Goal: Complete application form: Complete application form

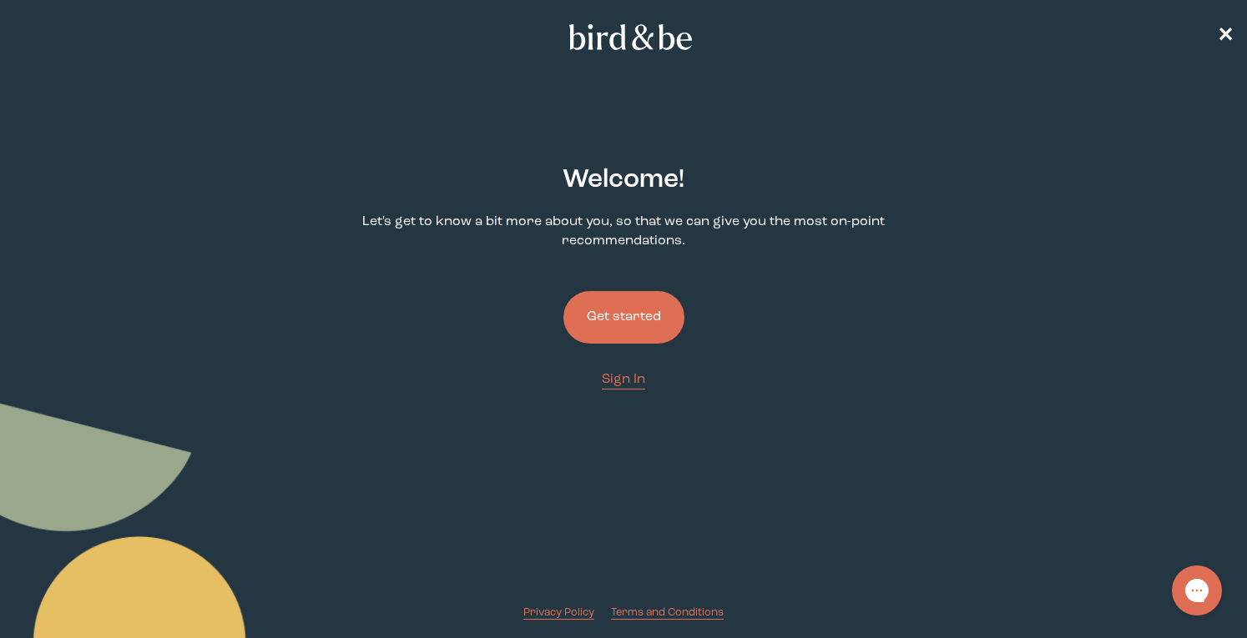
click at [624, 310] on button "Get started" at bounding box center [623, 317] width 121 height 53
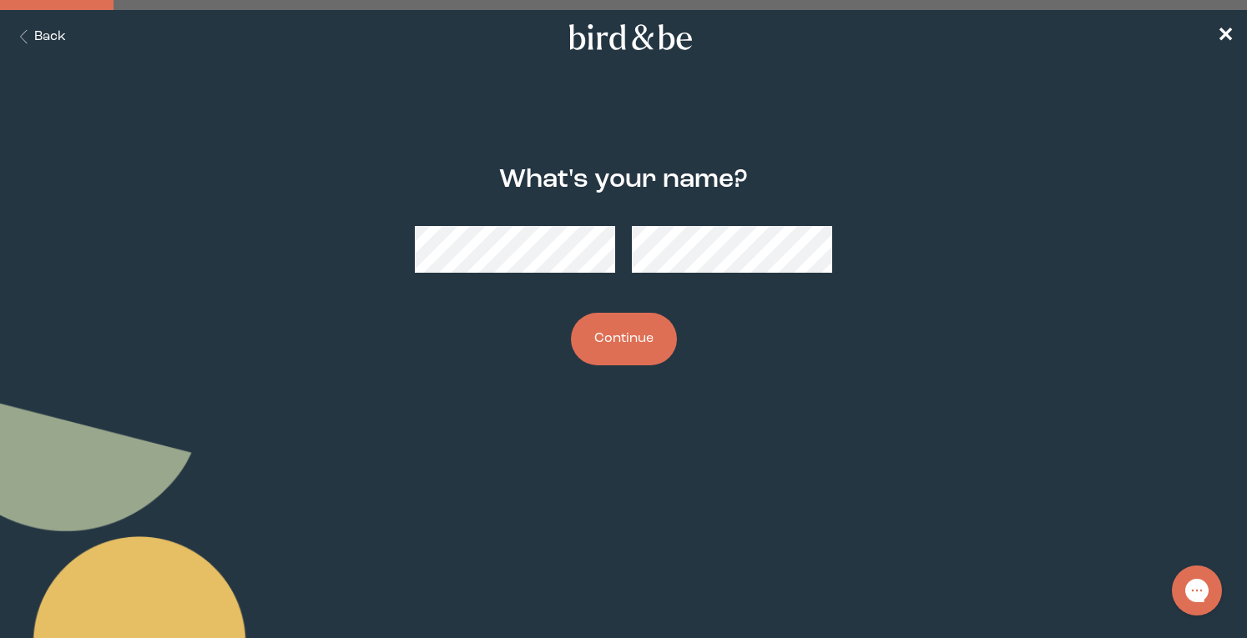
click at [628, 351] on button "Continue" at bounding box center [624, 339] width 106 height 53
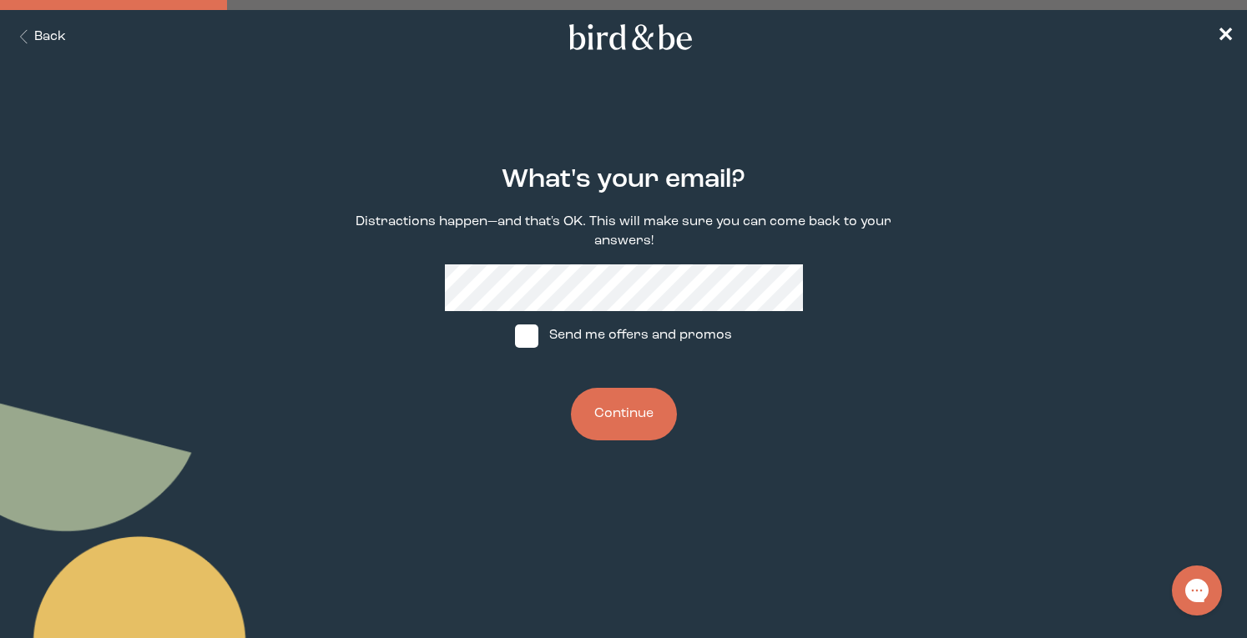
click at [625, 395] on button "Continue" at bounding box center [624, 414] width 106 height 53
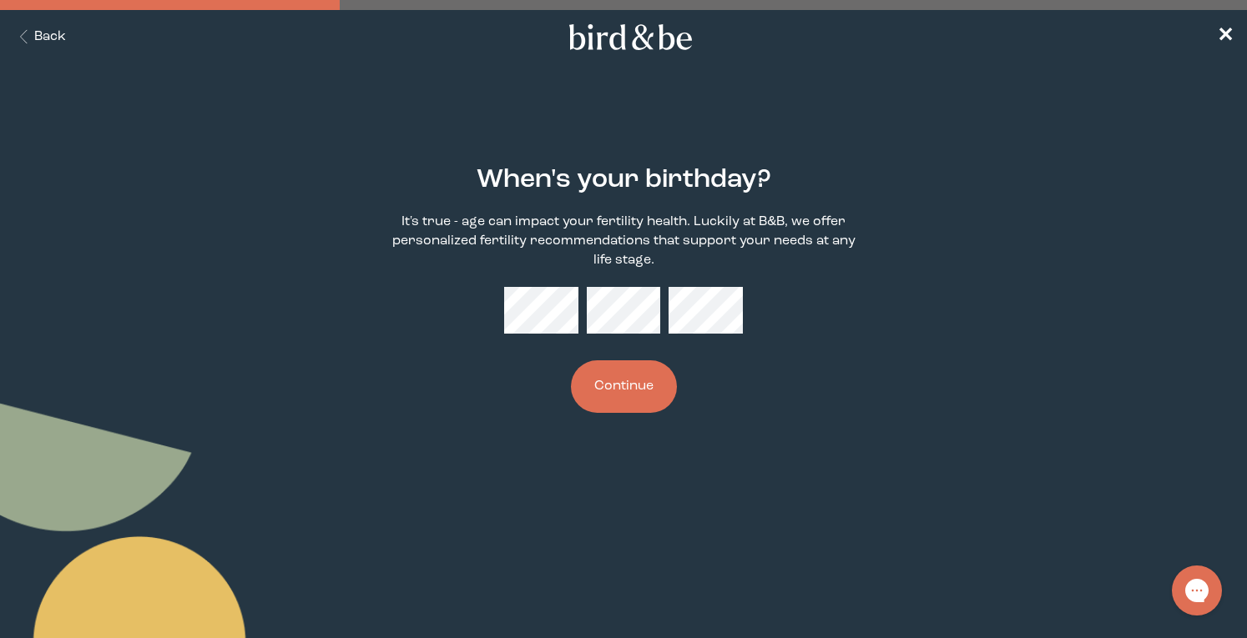
click at [629, 381] on button "Continue" at bounding box center [624, 386] width 106 height 53
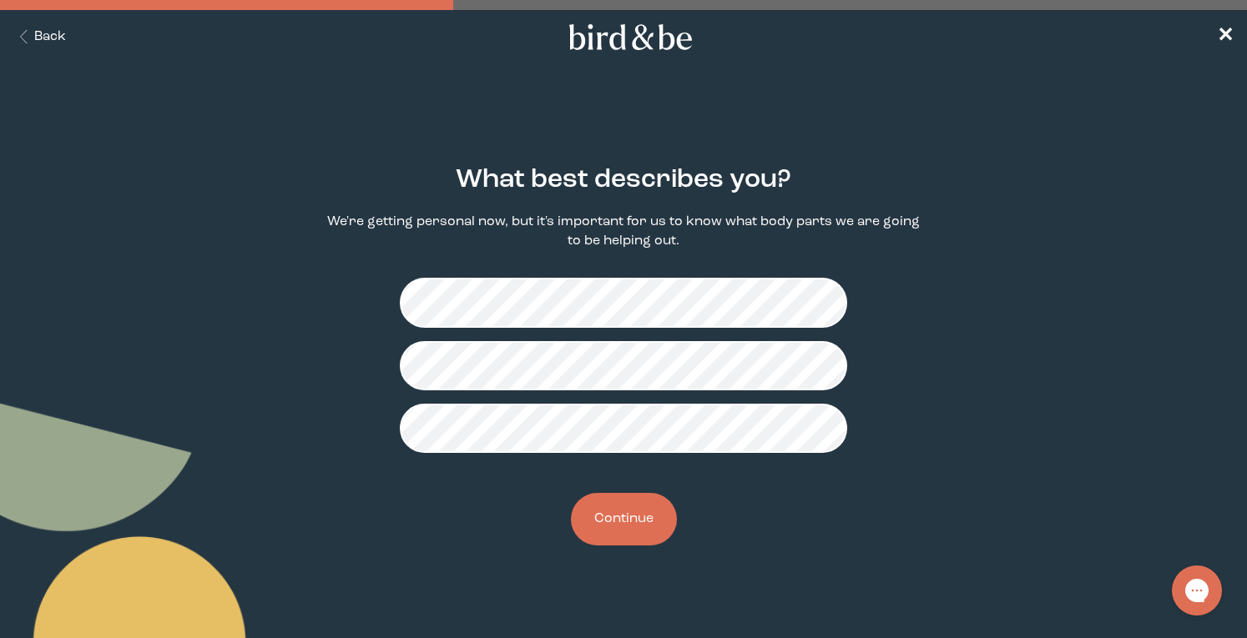
click at [639, 522] on button "Continue" at bounding box center [624, 519] width 106 height 53
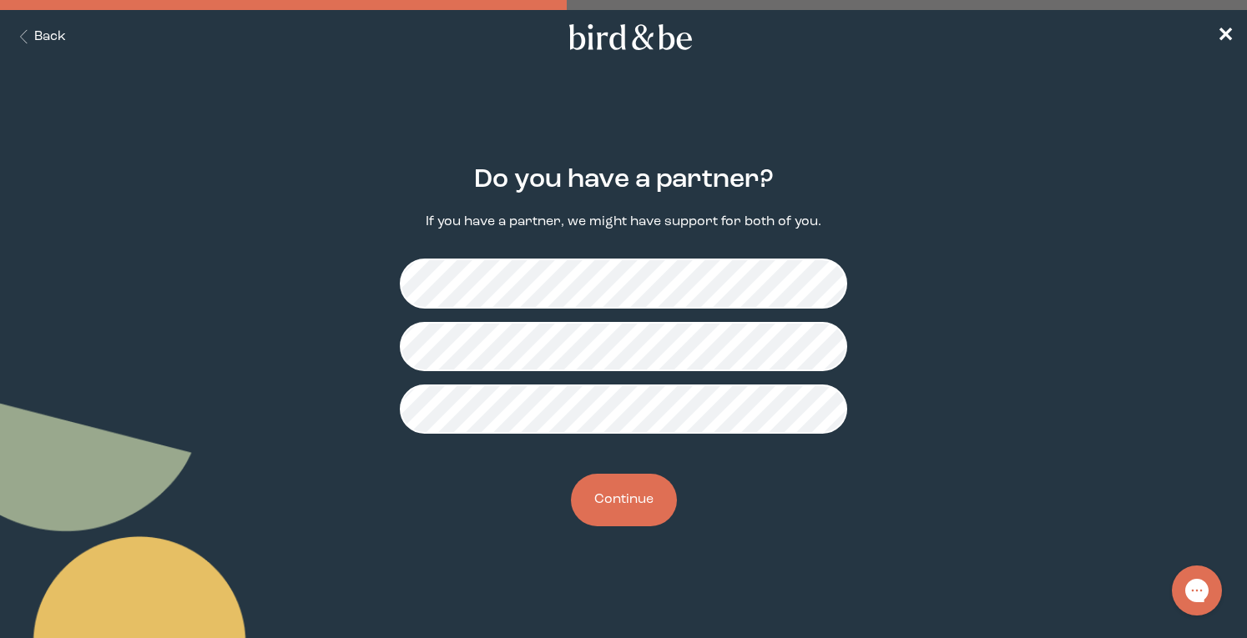
click at [643, 471] on div "Do you have a partner? If you have a partner, we might have support for both of…" at bounding box center [623, 346] width 597 height 415
click at [630, 496] on button "Continue" at bounding box center [624, 500] width 106 height 53
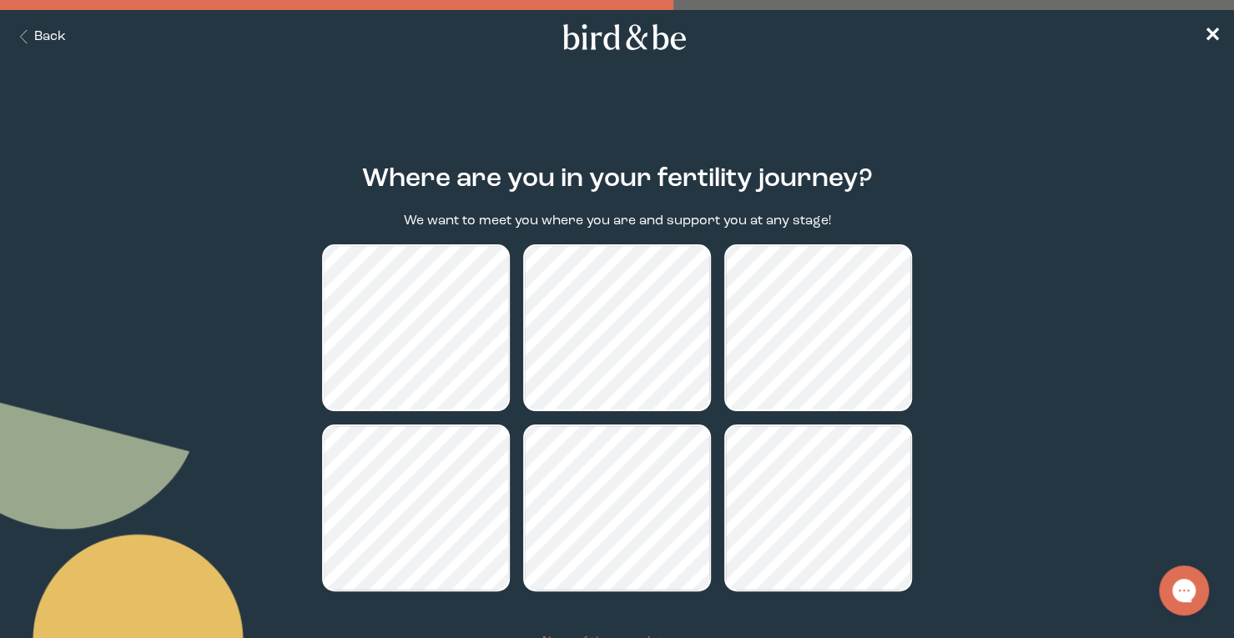
scroll to position [137, 0]
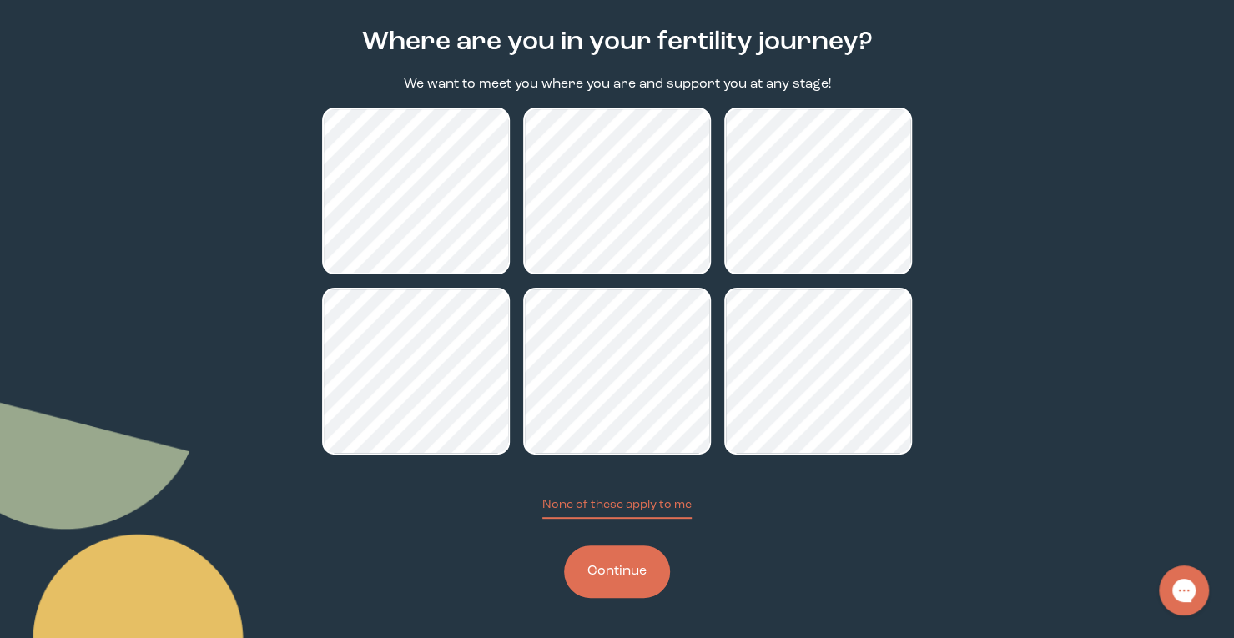
click at [608, 581] on button "Continue" at bounding box center [617, 572] width 106 height 53
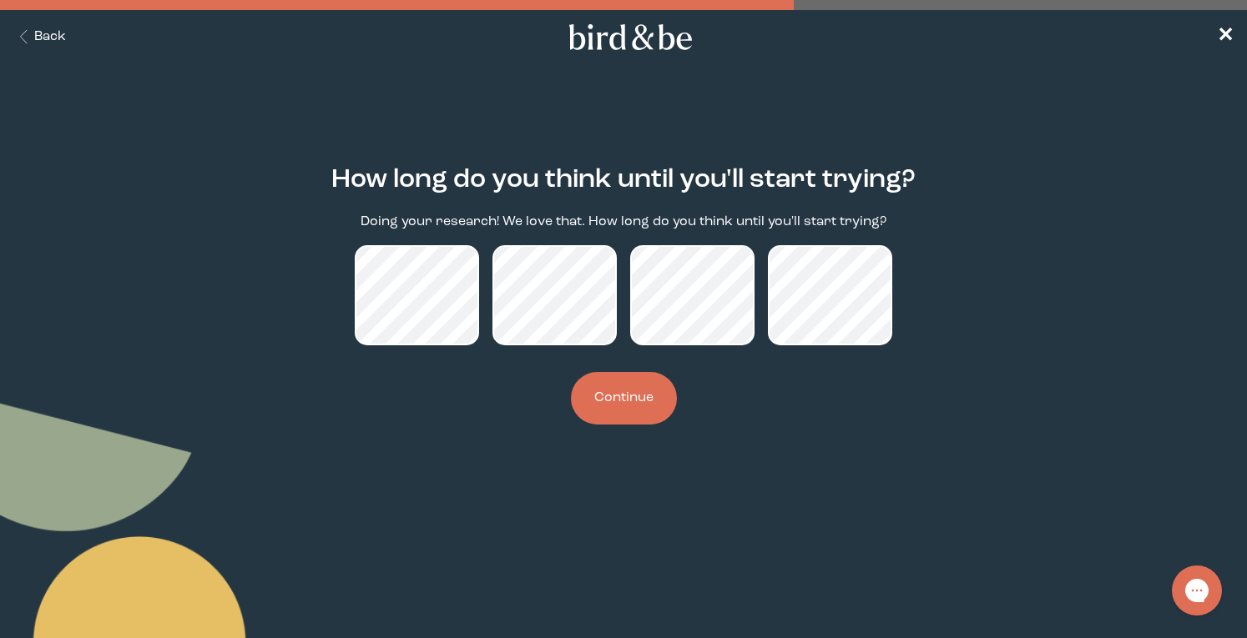
click at [622, 406] on button "Continue" at bounding box center [624, 398] width 106 height 53
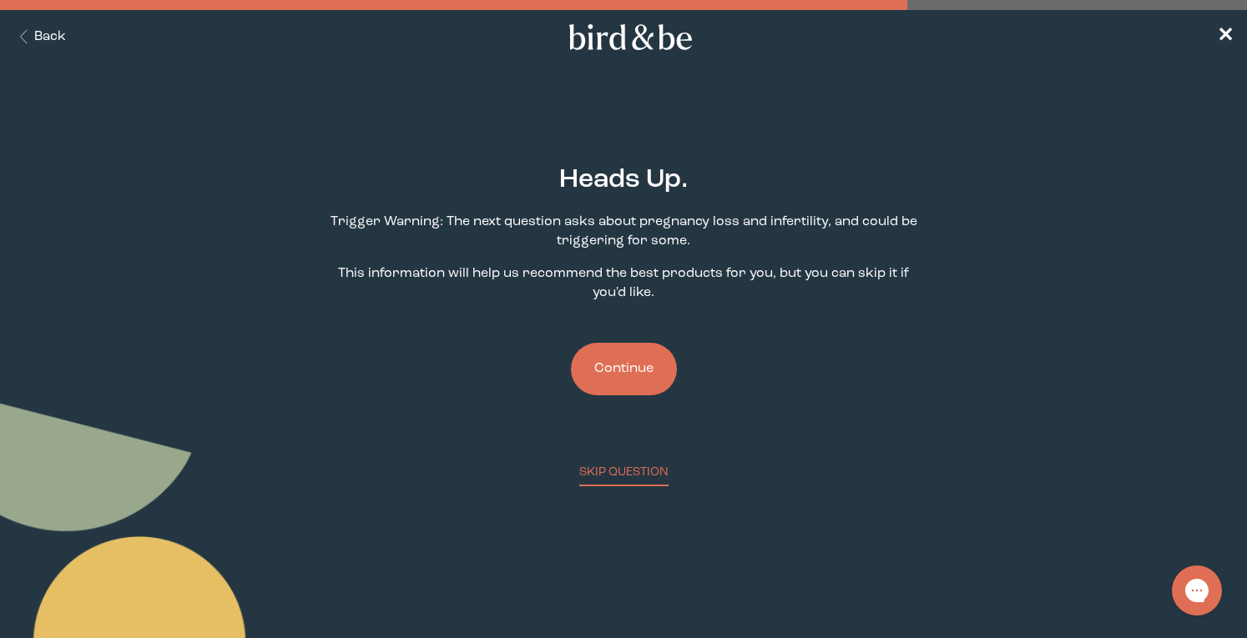
click at [617, 366] on button "Continue" at bounding box center [624, 369] width 106 height 53
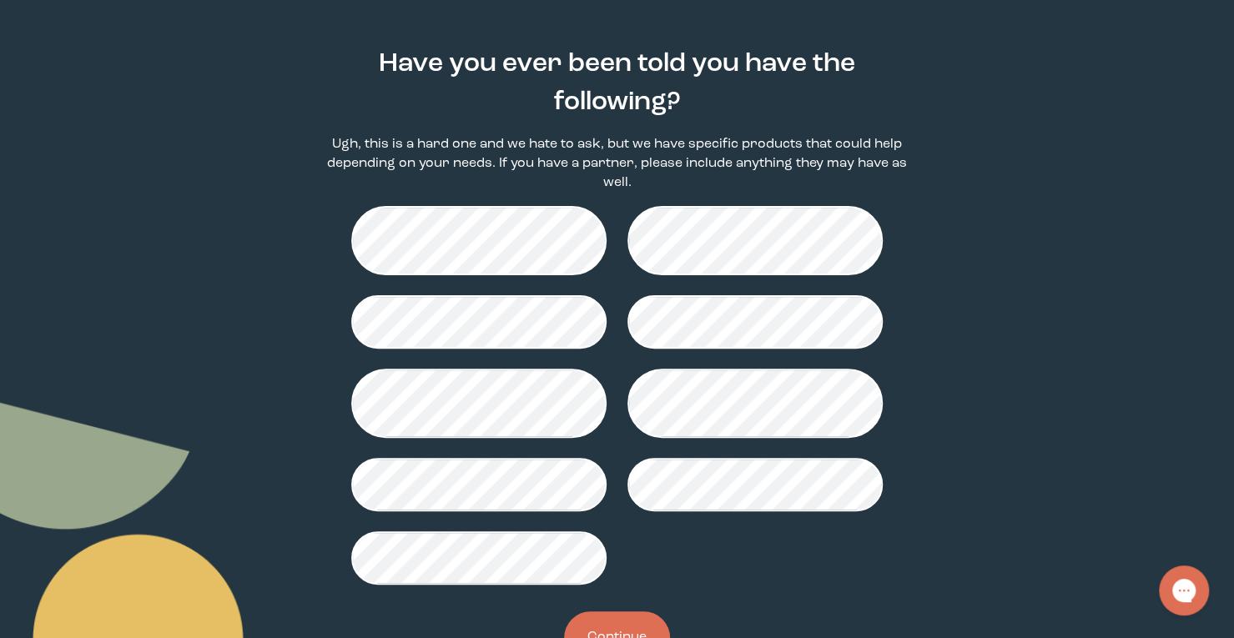
scroll to position [182, 0]
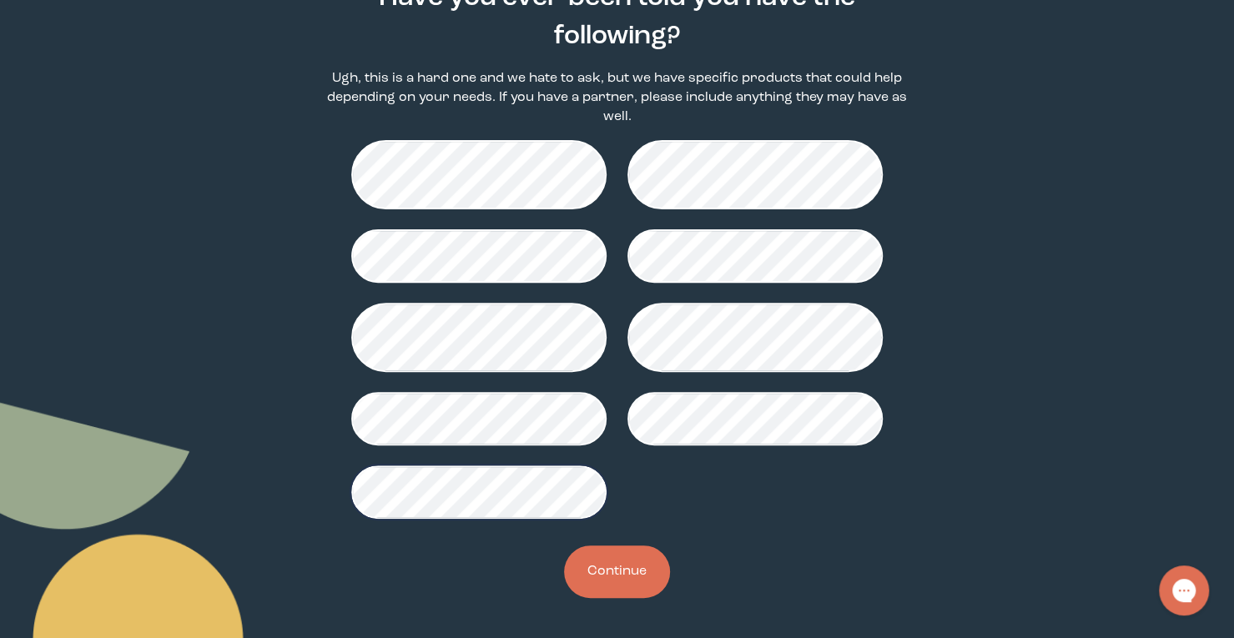
click at [600, 571] on button "Continue" at bounding box center [617, 572] width 106 height 53
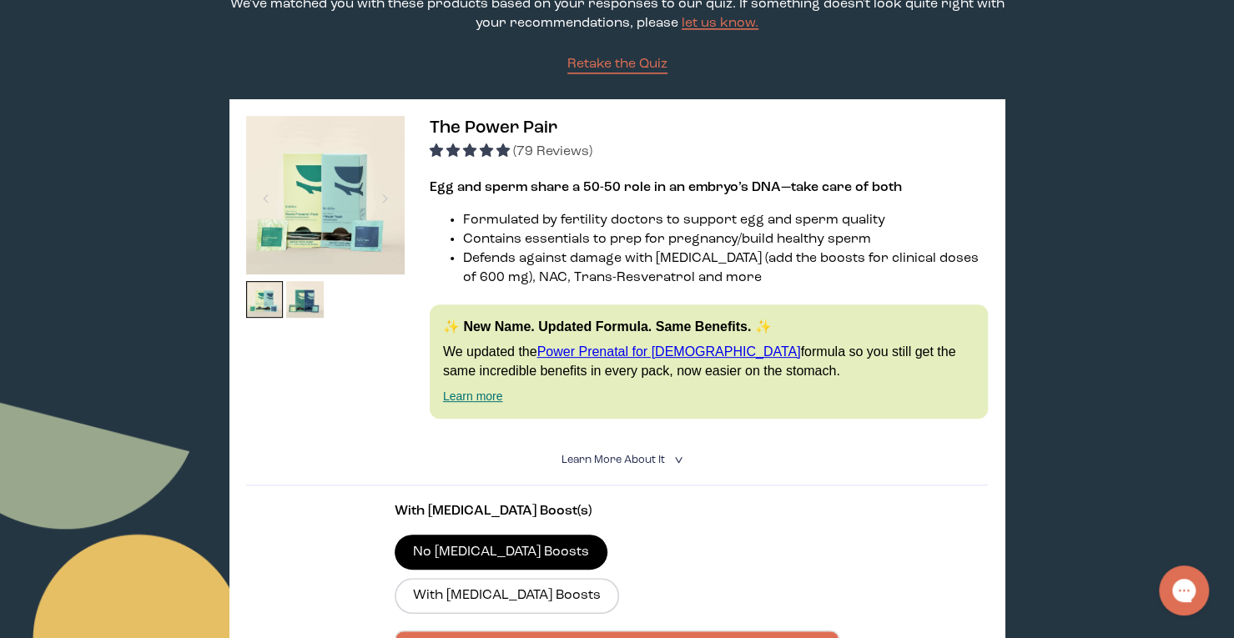
scroll to position [176, 0]
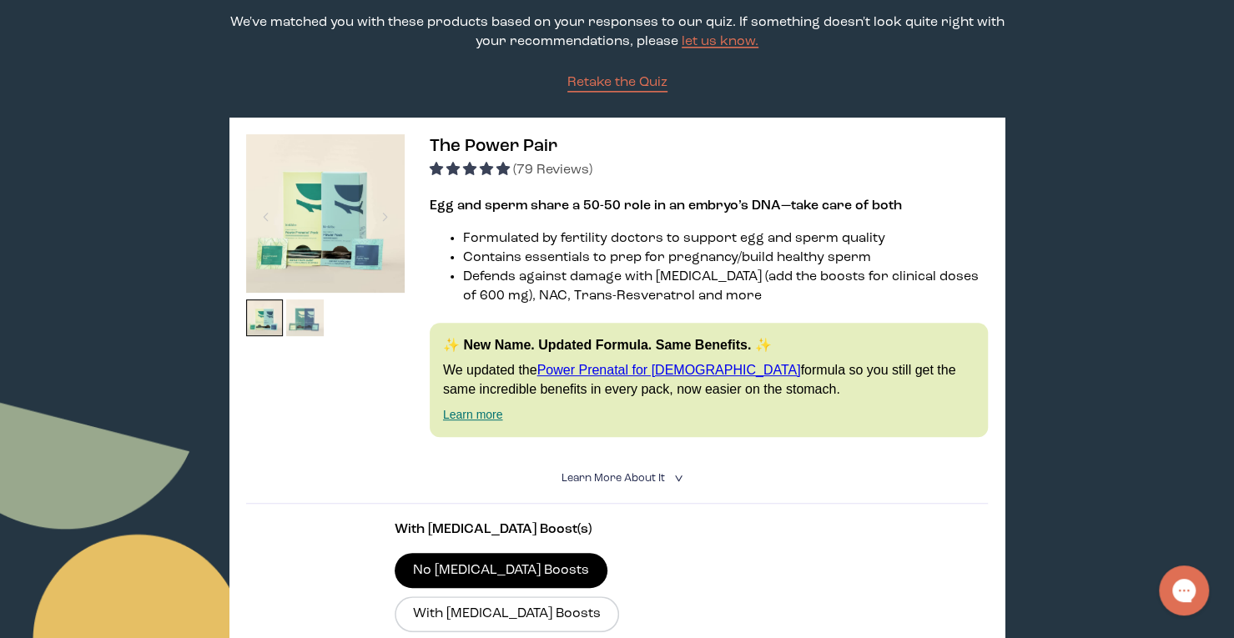
click at [302, 316] on img at bounding box center [305, 319] width 38 height 38
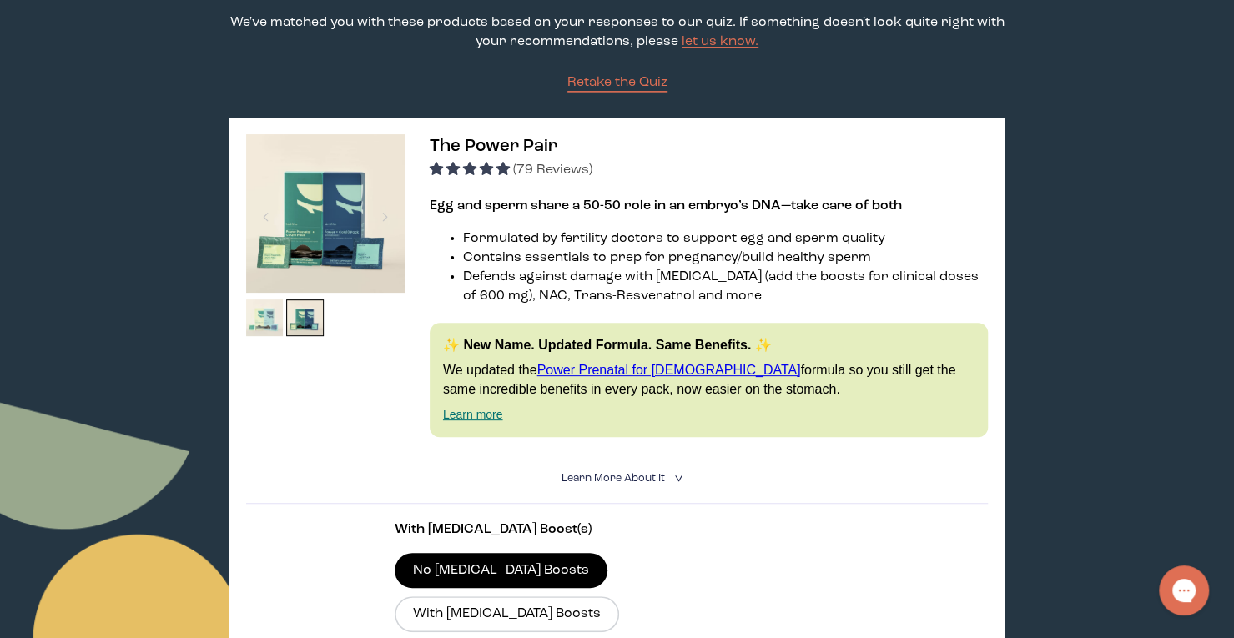
click at [269, 315] on img at bounding box center [265, 319] width 38 height 38
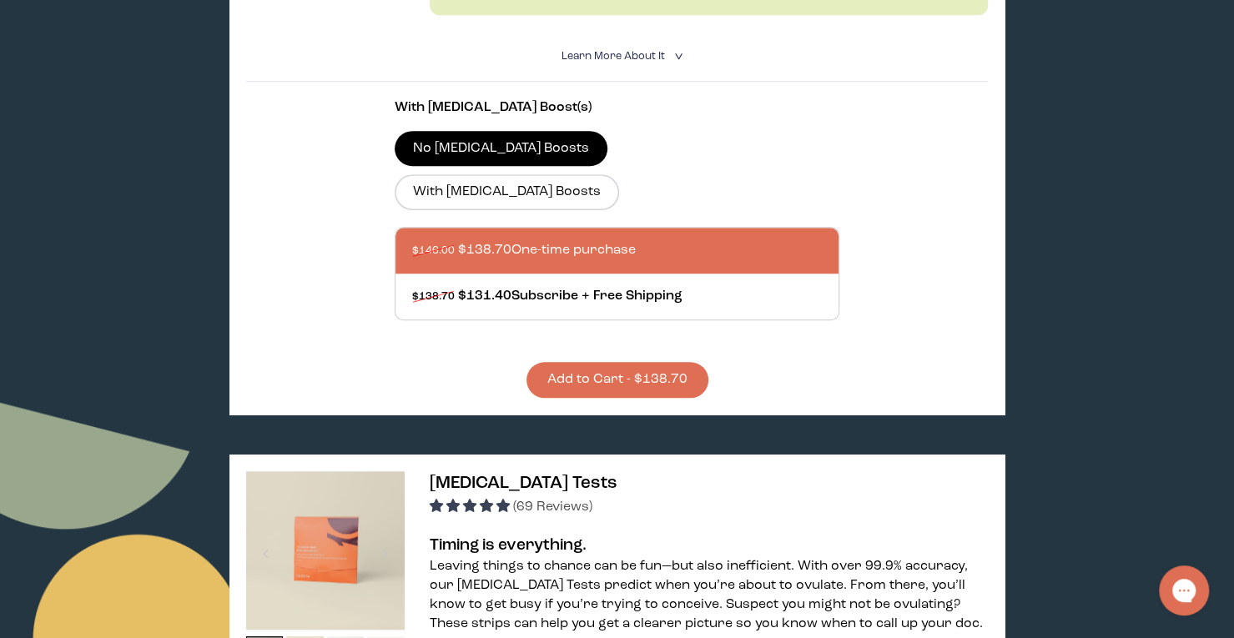
scroll to position [0, 0]
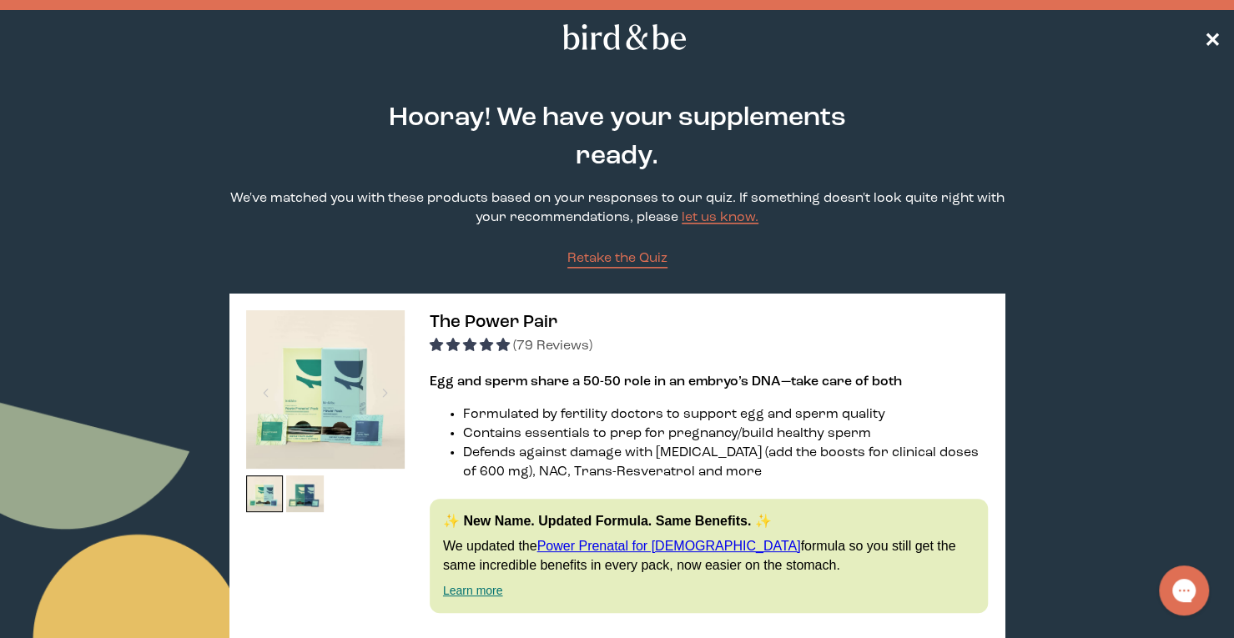
click at [1217, 38] on span "✕" at bounding box center [1212, 38] width 17 height 20
